Goal: Find specific page/section: Find specific page/section

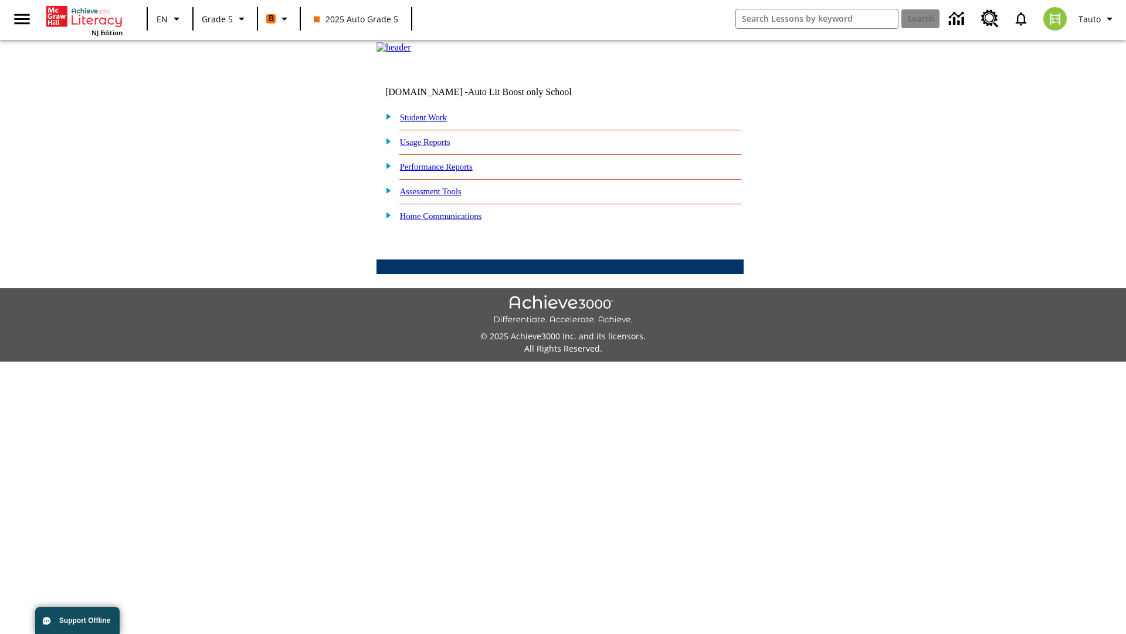
click at [431, 122] on link "Student Work" at bounding box center [423, 117] width 47 height 9
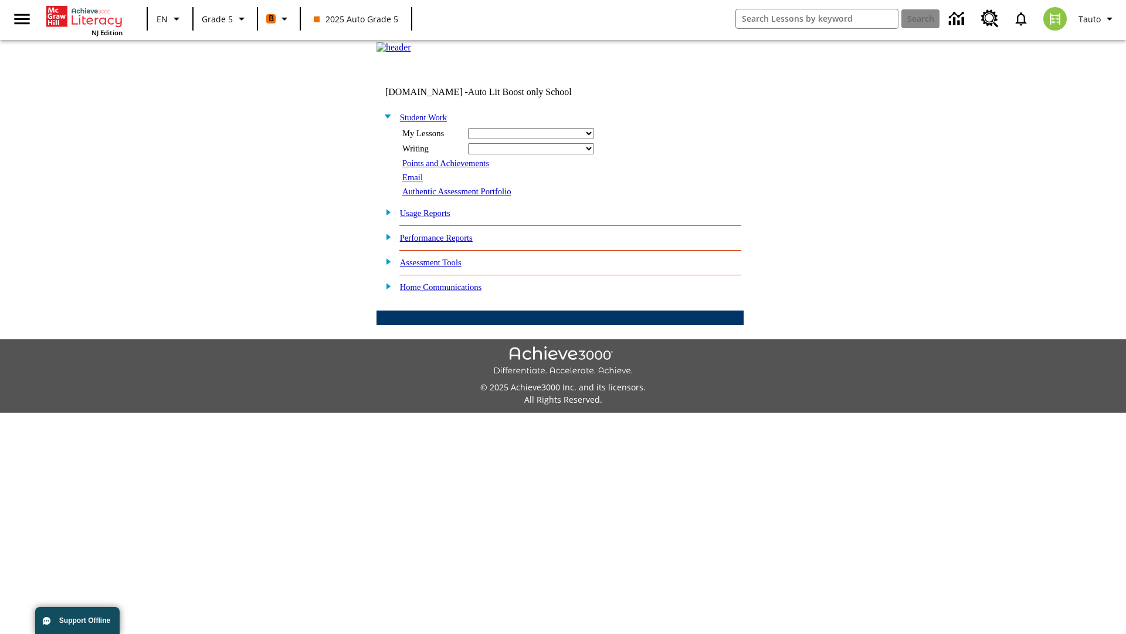
select select "/options/reports/?report_id=12&atype=21&section=2"
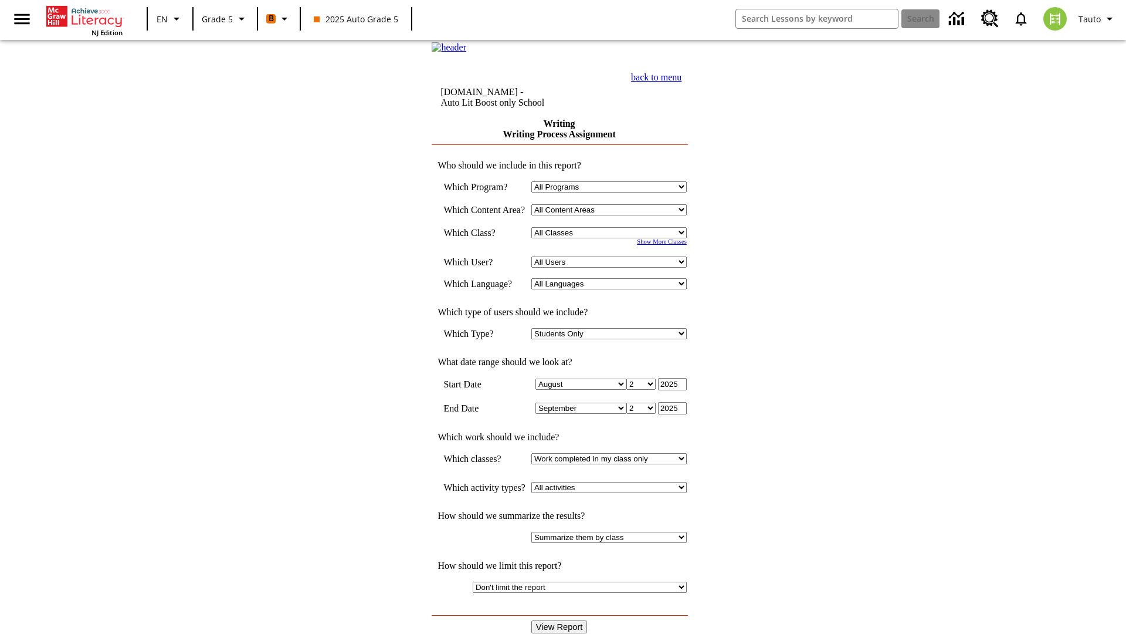
select select "11133131"
